Goal: Task Accomplishment & Management: Manage account settings

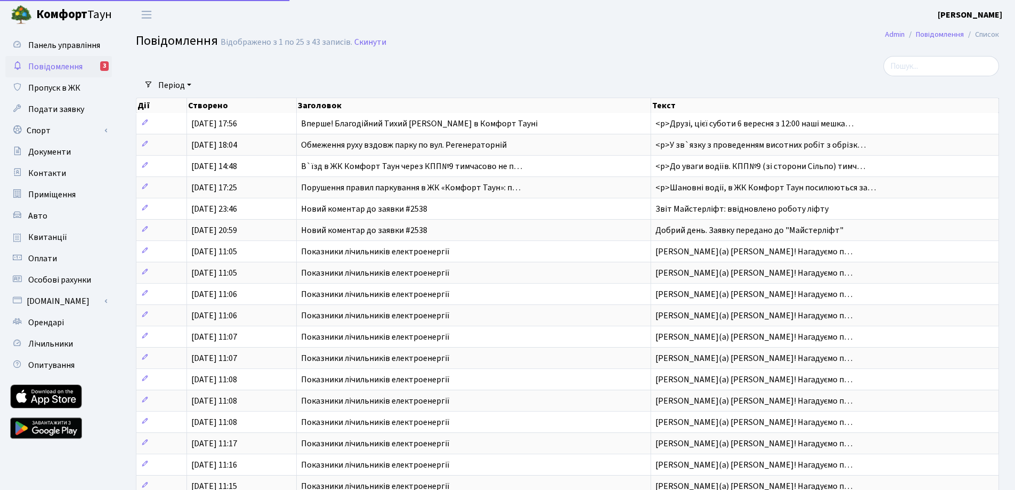
select select "25"
click at [72, 60] on link "Повідомлення 3" at bounding box center [58, 66] width 107 height 21
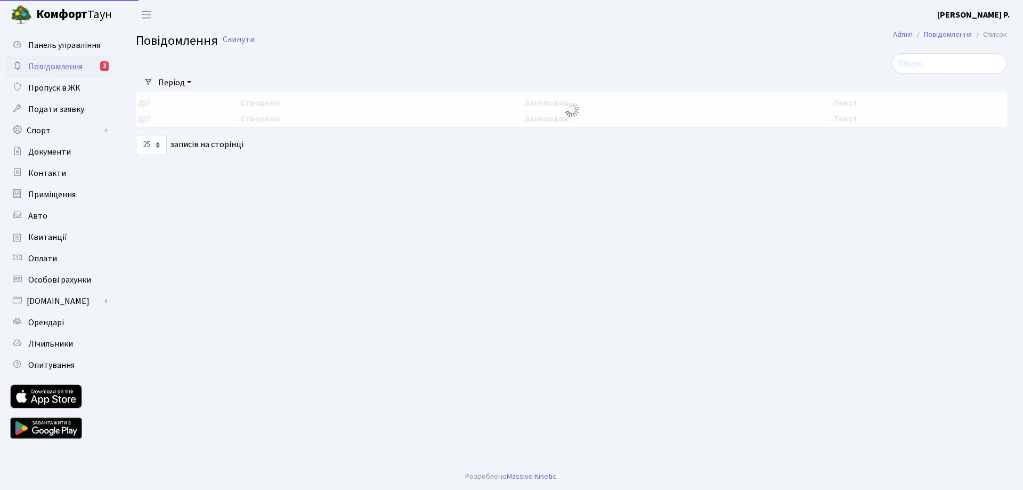
select select "25"
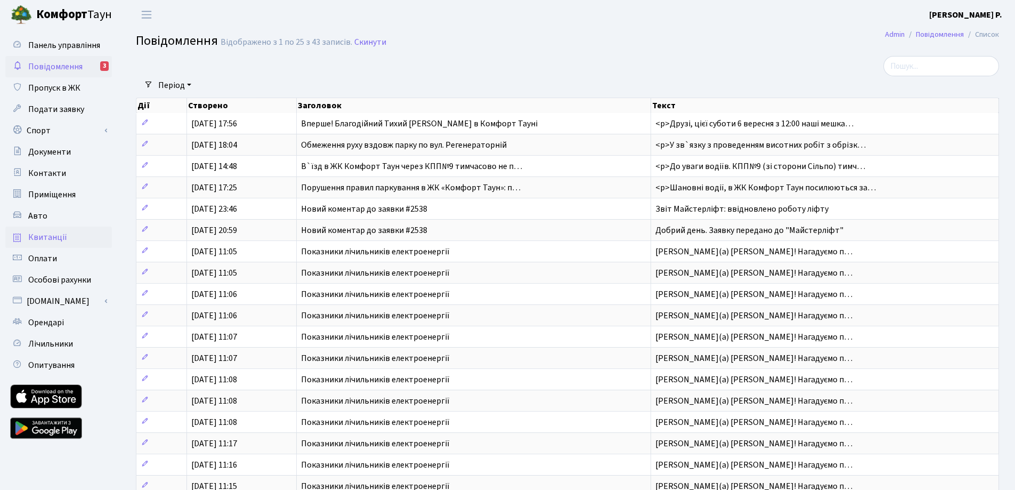
click at [56, 226] on link "Квитанції" at bounding box center [58, 236] width 107 height 21
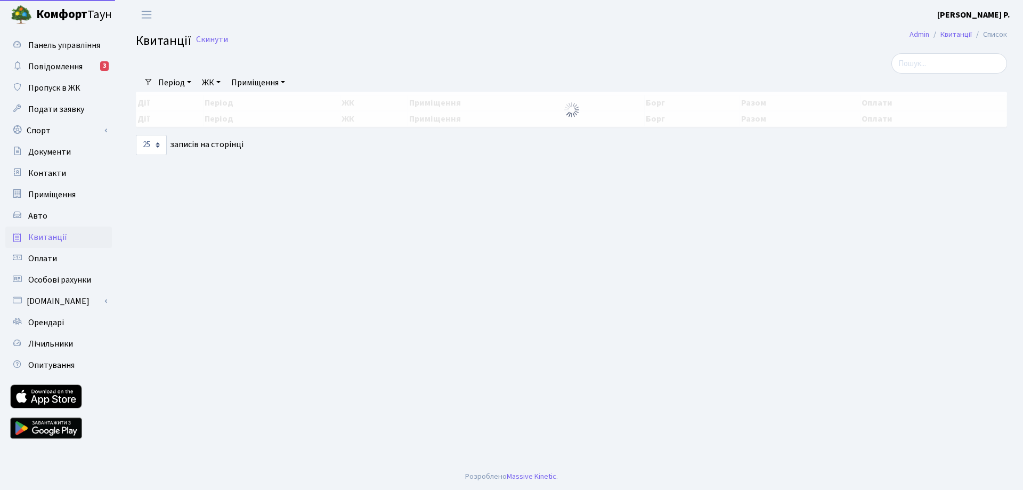
select select "25"
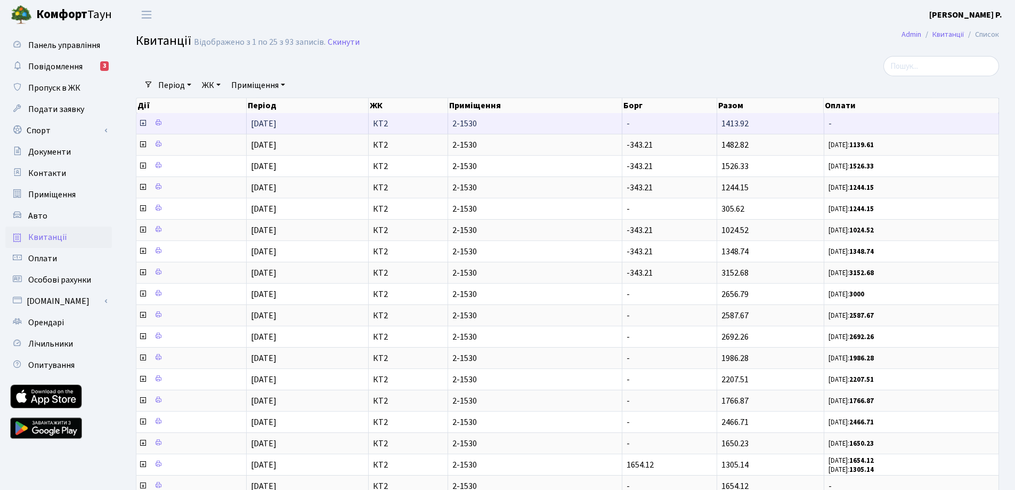
click at [143, 123] on icon at bounding box center [142, 123] width 9 height 9
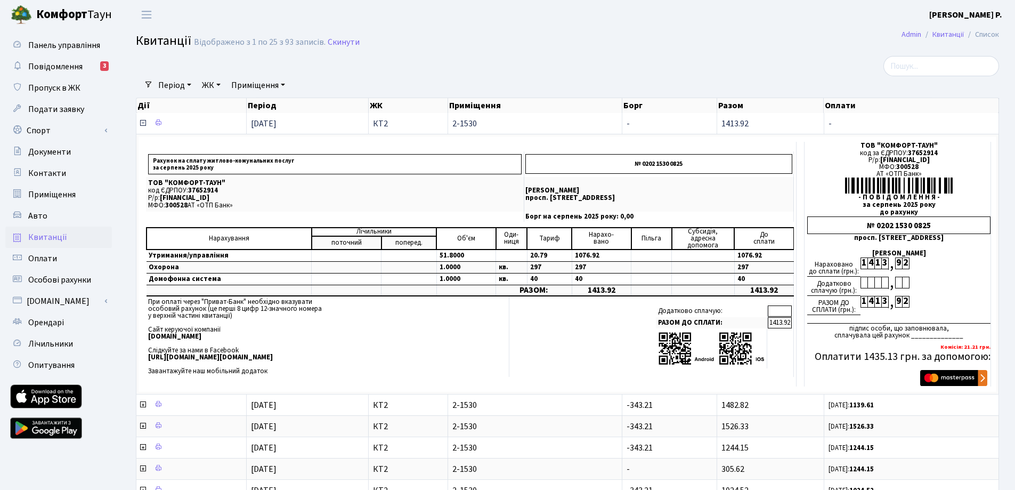
click at [143, 123] on icon at bounding box center [142, 123] width 9 height 9
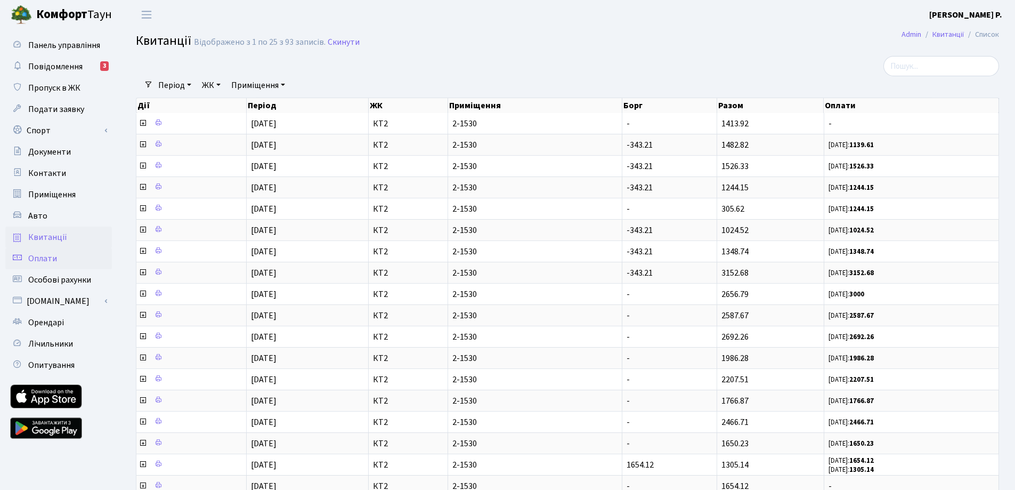
click at [51, 255] on span "Оплати" at bounding box center [42, 258] width 29 height 12
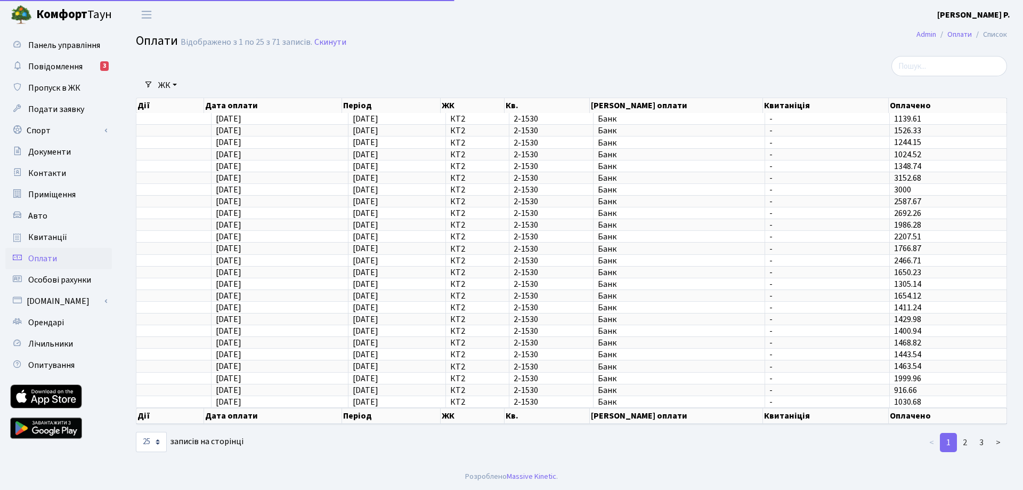
select select "25"
click at [54, 237] on span "Квитанції" at bounding box center [47, 237] width 39 height 12
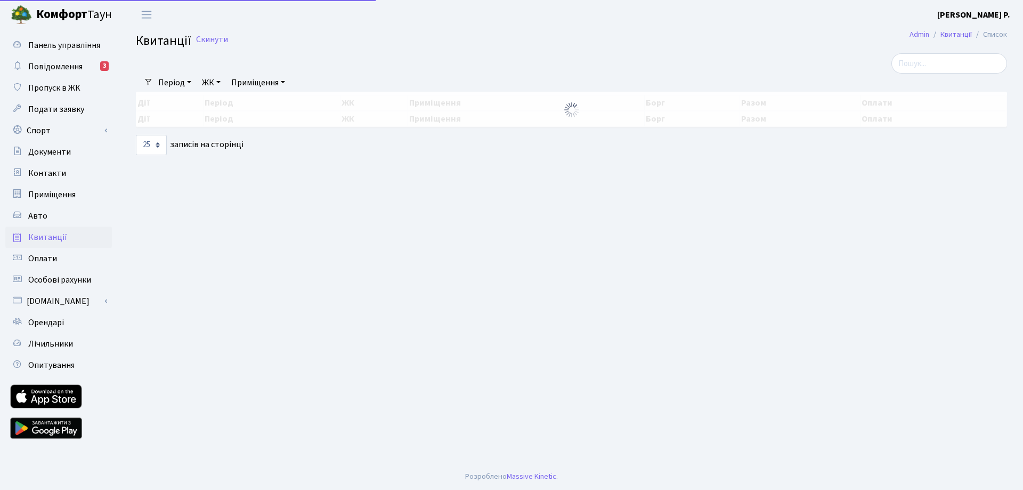
select select "25"
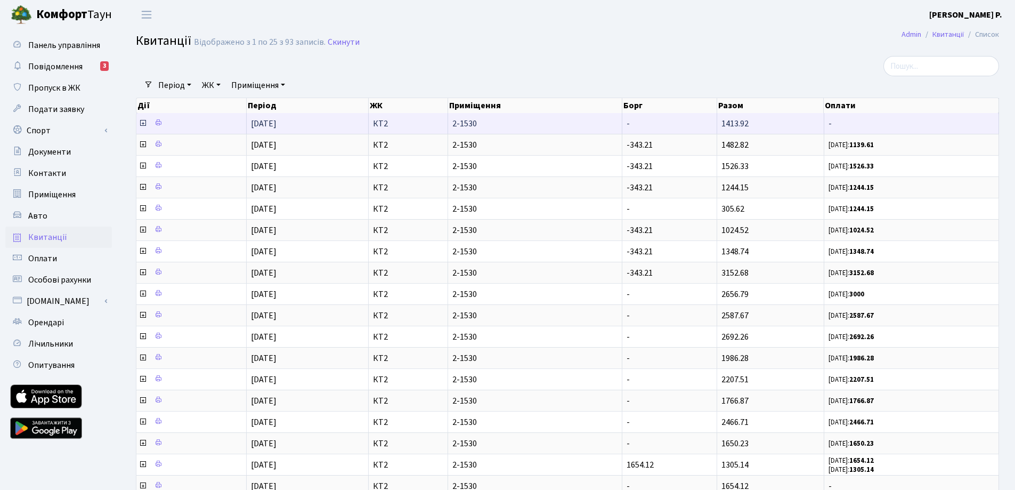
click at [140, 123] on icon at bounding box center [142, 123] width 9 height 9
